Goal: Check status: Check status

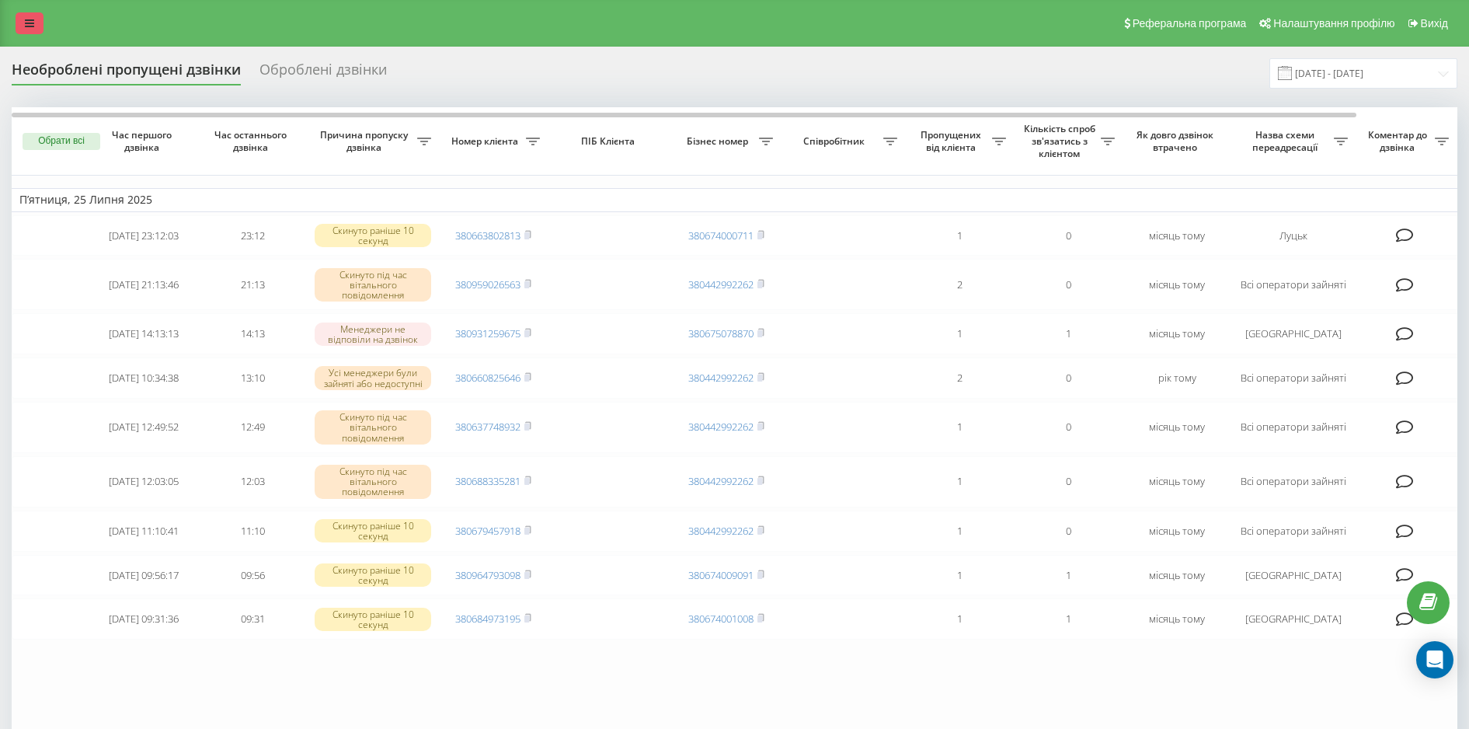
click at [18, 26] on link at bounding box center [30, 23] width 28 height 22
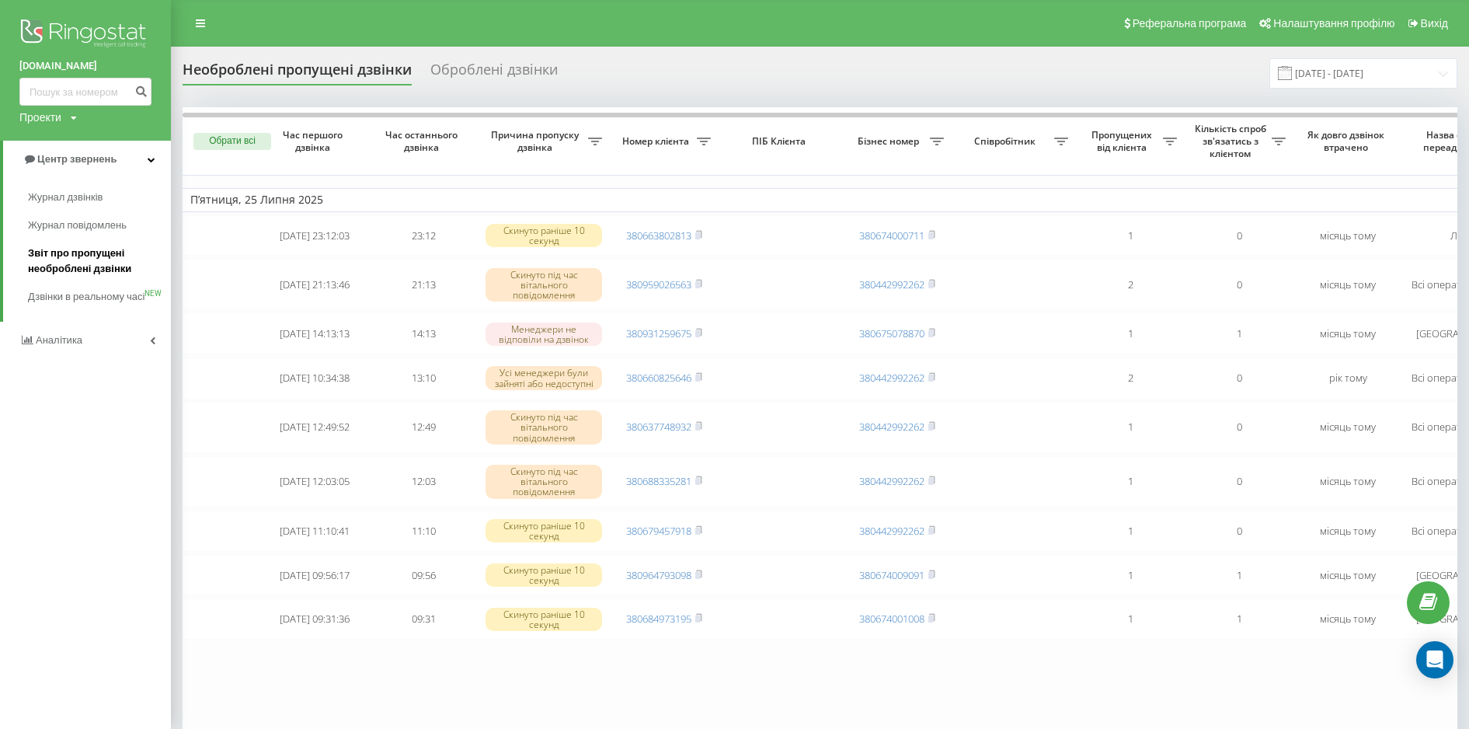
click at [82, 266] on span "Звіт про пропущені необроблені дзвінки" at bounding box center [95, 260] width 135 height 31
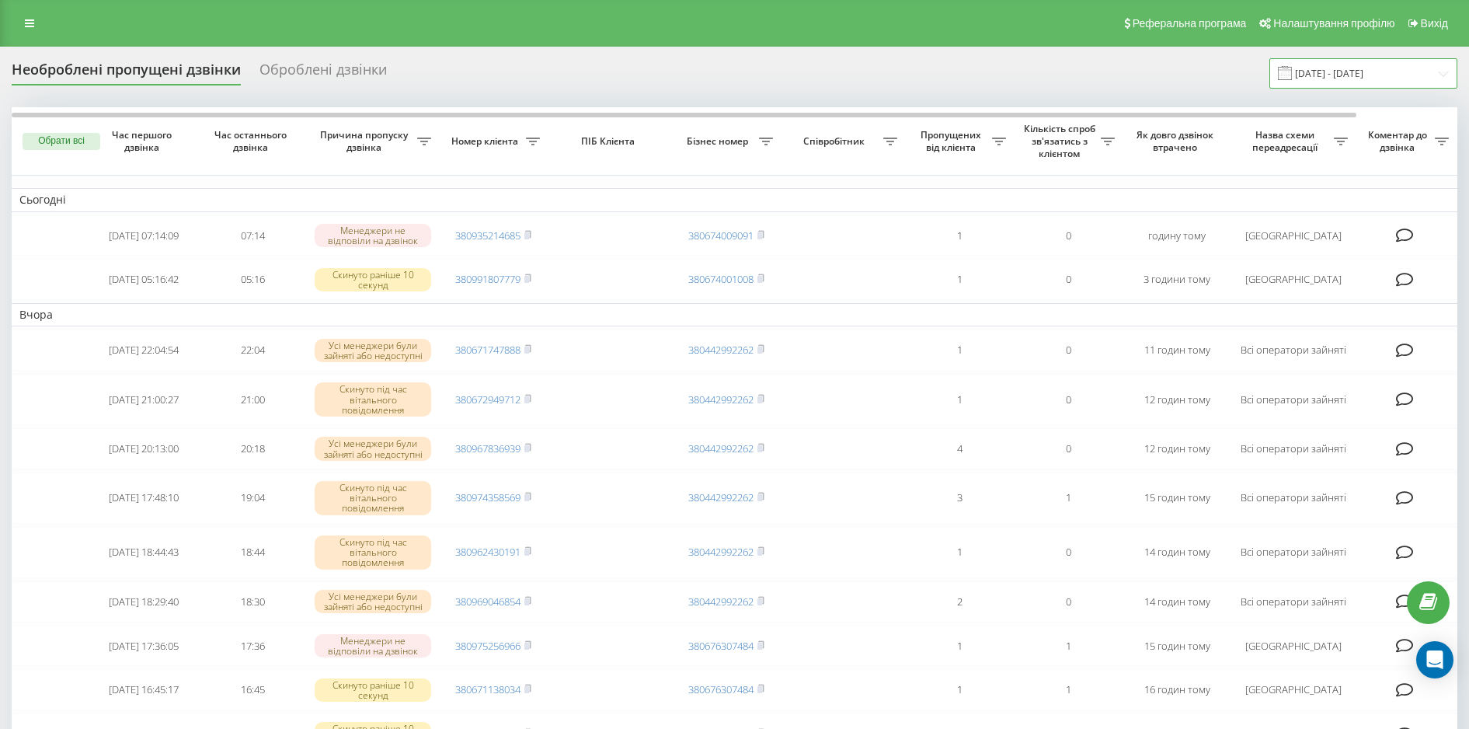
click at [1342, 75] on input "[DATE] - [DATE]" at bounding box center [1363, 73] width 188 height 30
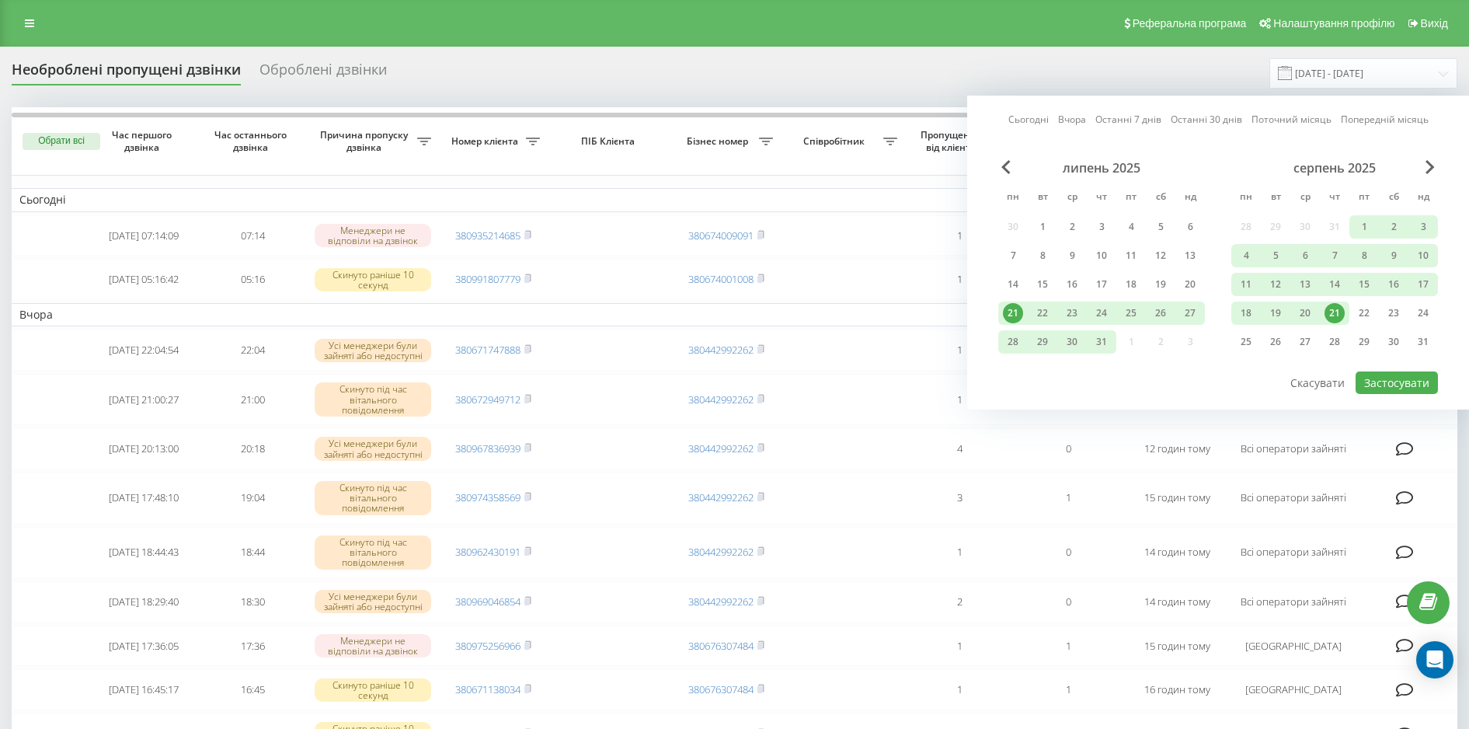
click at [1025, 121] on link "Сьогодні" at bounding box center [1028, 119] width 40 height 15
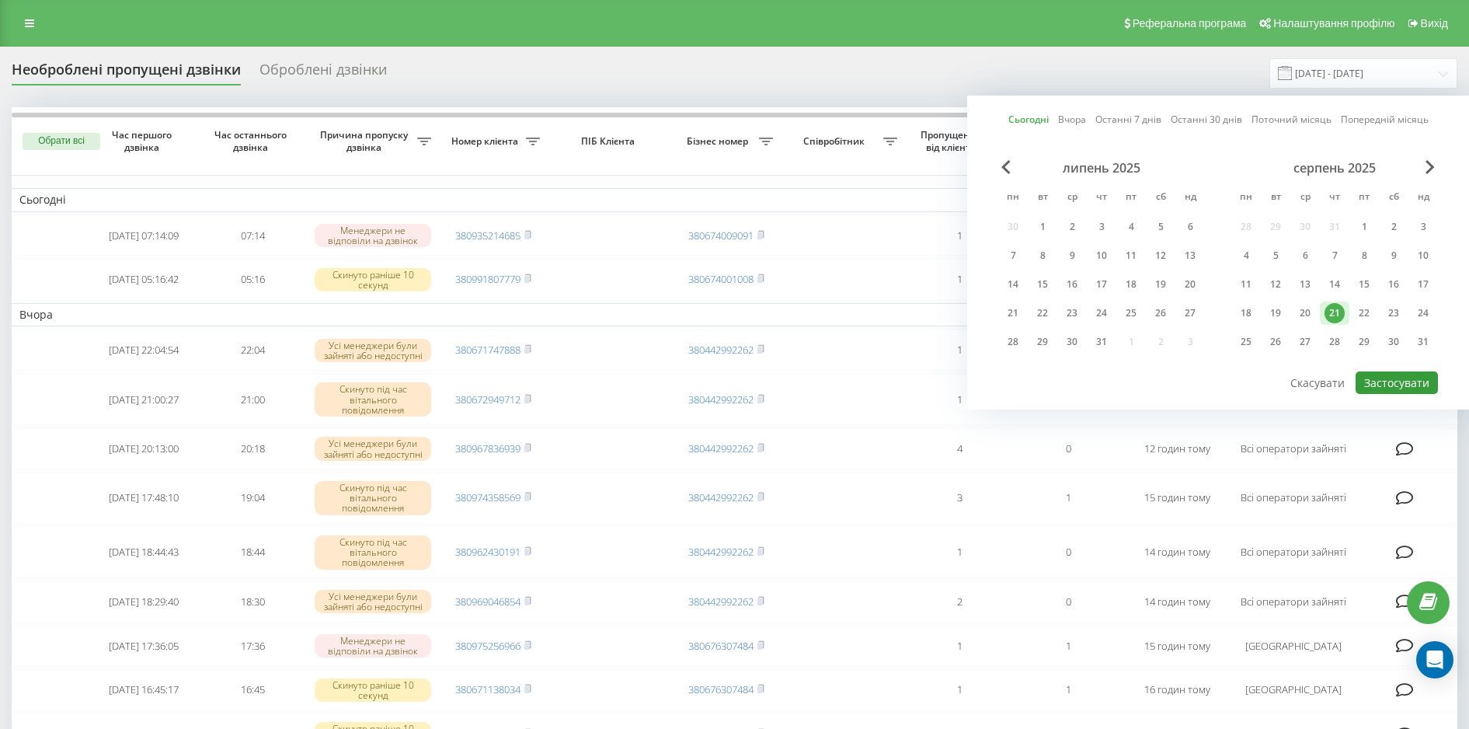
click at [1386, 382] on button "Застосувати" at bounding box center [1396, 382] width 82 height 23
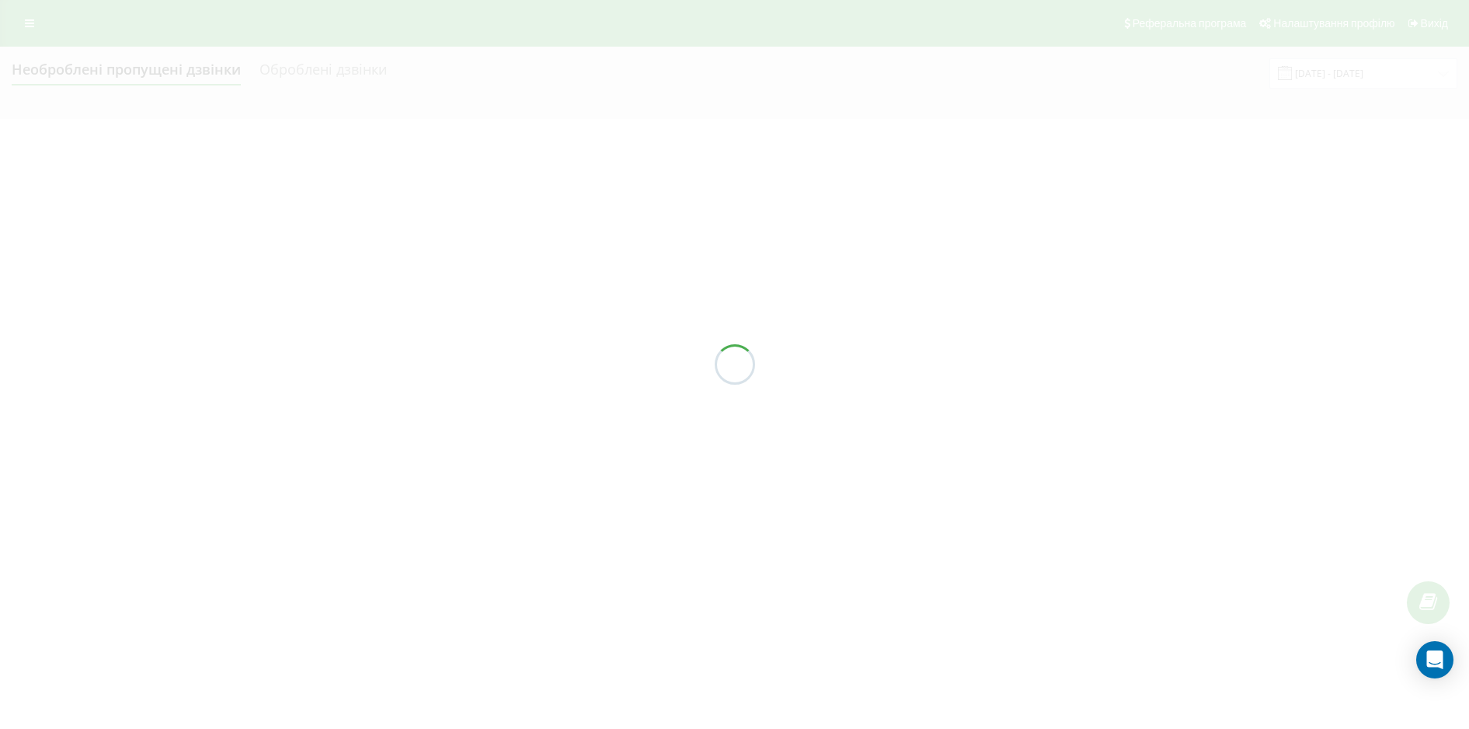
type input "[DATE] - [DATE]"
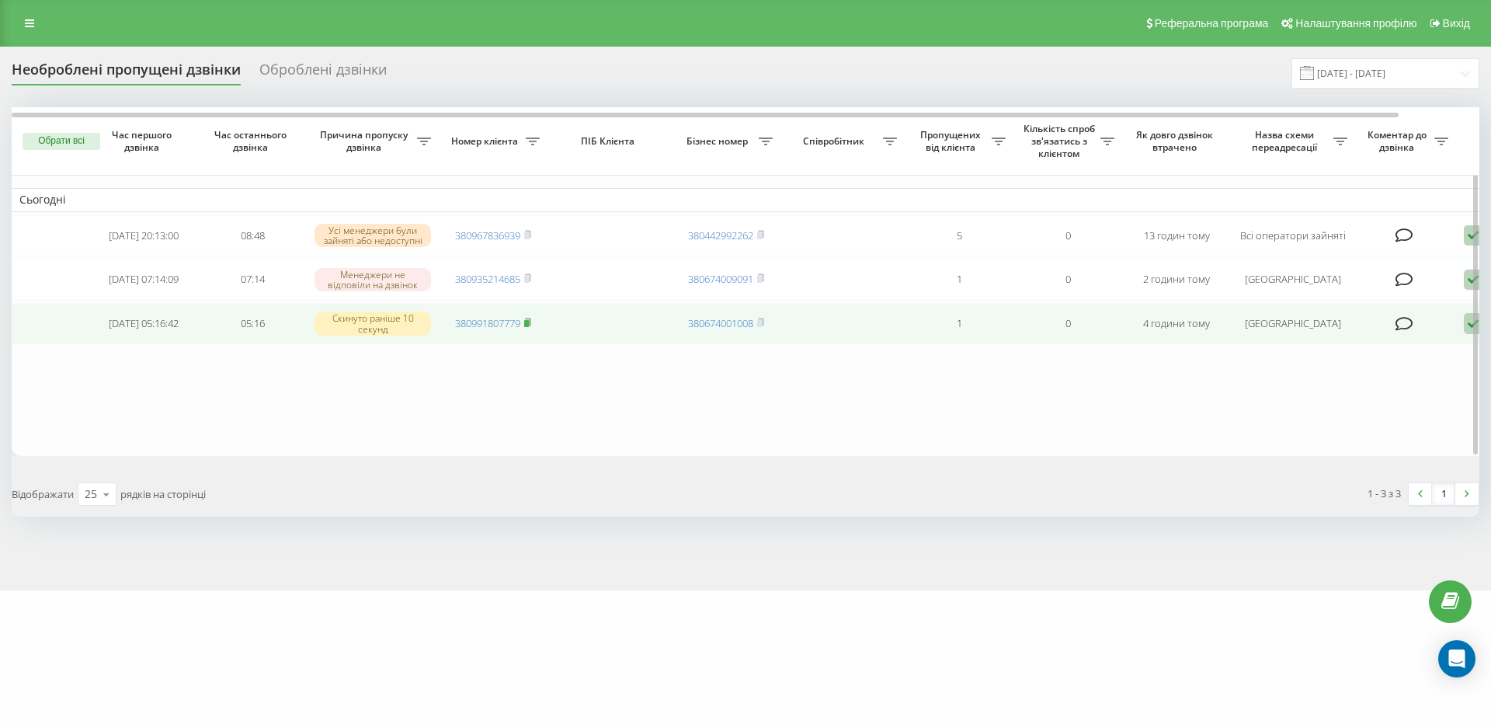
click at [528, 321] on rect at bounding box center [526, 323] width 5 height 7
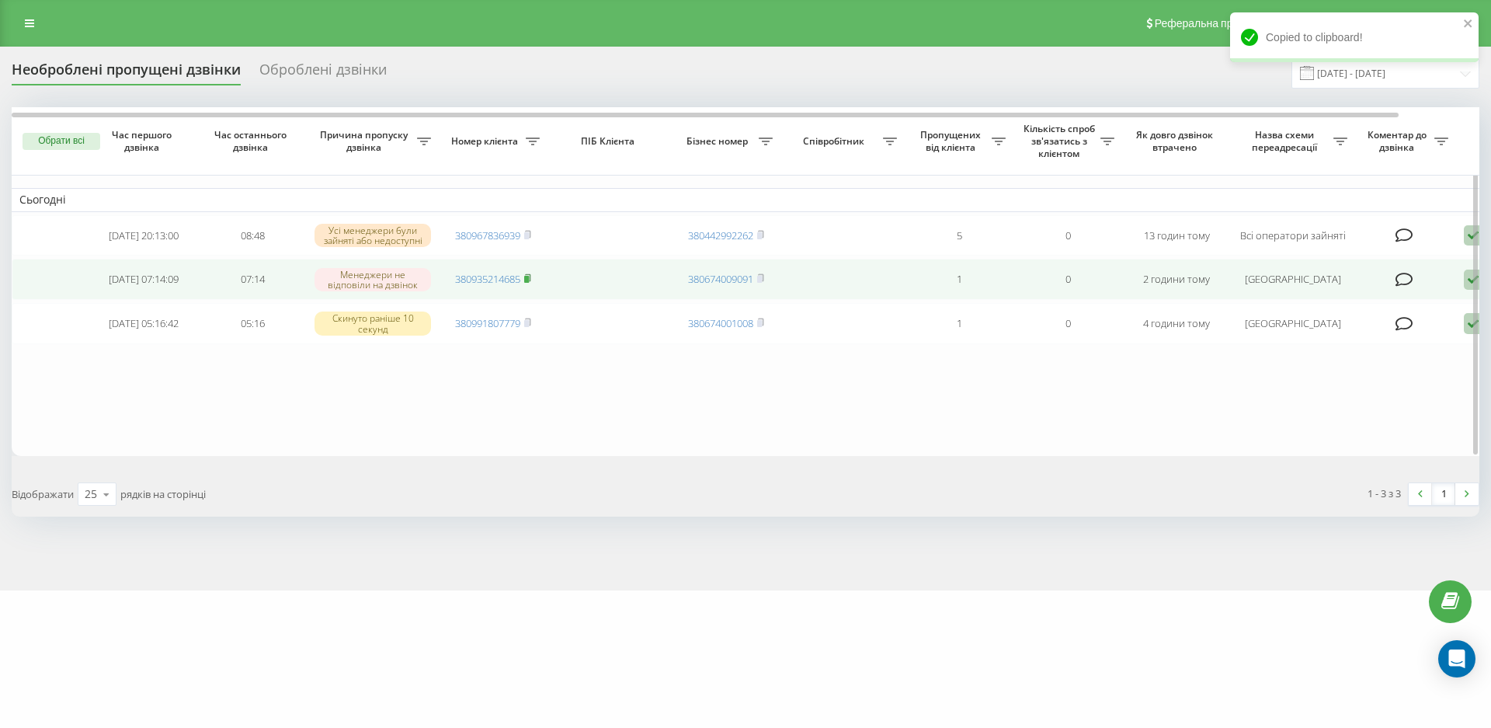
click at [527, 279] on rect at bounding box center [526, 279] width 5 height 7
click at [527, 280] on rect at bounding box center [526, 279] width 5 height 7
